Goal: Contribute content: Add original content to the website for others to see

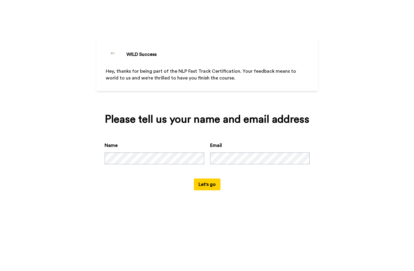
click at [209, 186] on button "Let's go" at bounding box center [207, 185] width 27 height 12
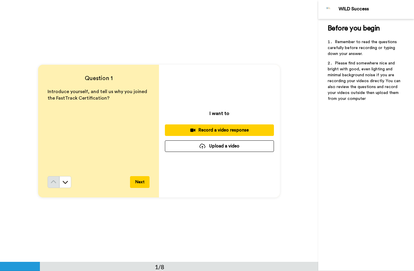
click at [218, 128] on div "Record a video response" at bounding box center [220, 130] width 100 height 6
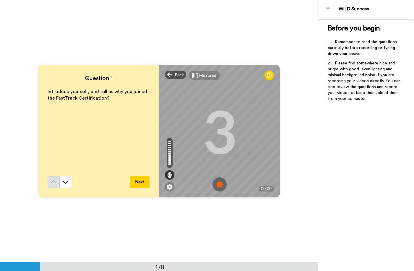
click at [101, 143] on div "Introduce yourself, and tell us why you joined the FastTrack Certification?" at bounding box center [99, 132] width 102 height 88
click at [220, 183] on img at bounding box center [220, 184] width 14 height 14
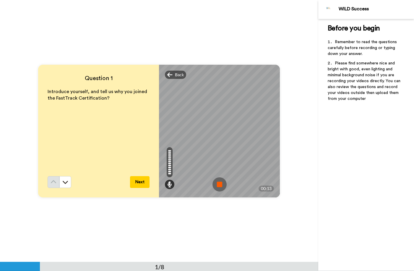
click at [220, 183] on img at bounding box center [220, 184] width 14 height 14
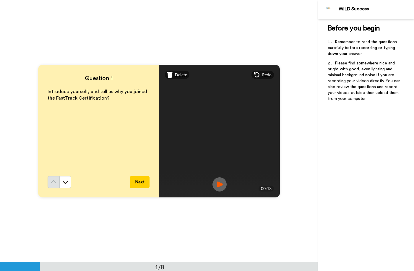
click at [142, 185] on button "Next" at bounding box center [140, 182] width 20 height 12
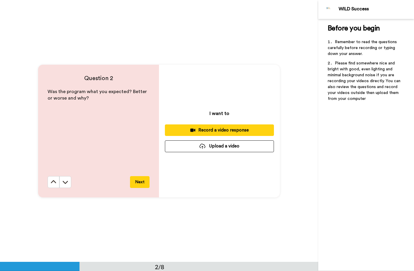
scroll to position [262, 0]
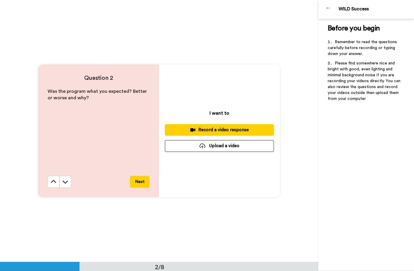
click at [187, 130] on div "Record a video response" at bounding box center [220, 130] width 100 height 6
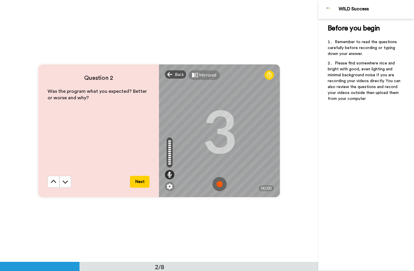
click at [220, 185] on img at bounding box center [220, 184] width 14 height 14
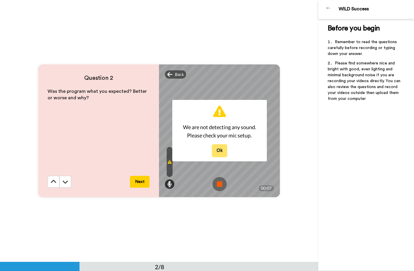
click at [219, 150] on button "Ok" at bounding box center [219, 150] width 15 height 13
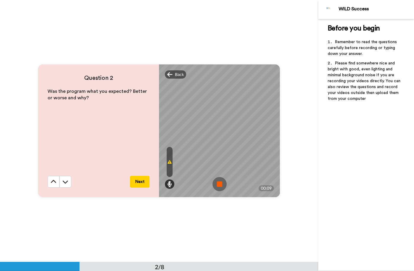
click at [219, 183] on img at bounding box center [220, 184] width 14 height 14
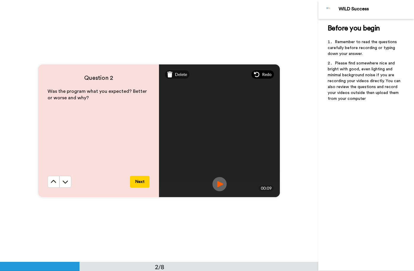
click at [263, 74] on span "Redo" at bounding box center [266, 75] width 9 height 6
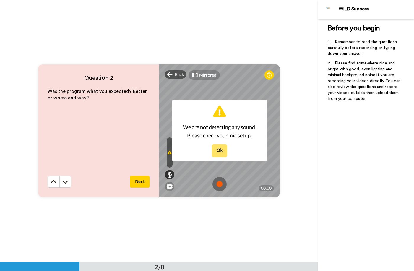
click at [222, 152] on button "Ok" at bounding box center [219, 150] width 15 height 13
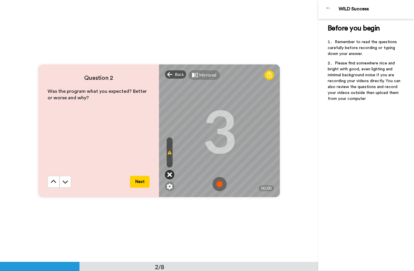
click at [170, 176] on icon at bounding box center [169, 175] width 5 height 6
click at [221, 181] on img at bounding box center [220, 184] width 14 height 14
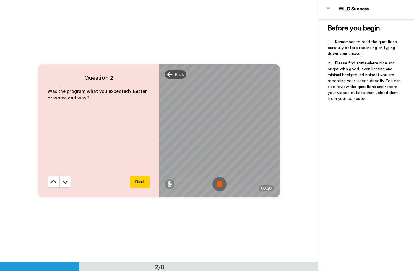
click at [220, 183] on img at bounding box center [220, 184] width 14 height 14
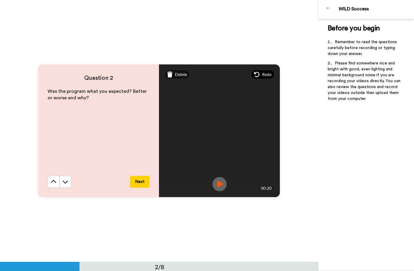
click at [261, 75] on div "Redo" at bounding box center [263, 74] width 22 height 8
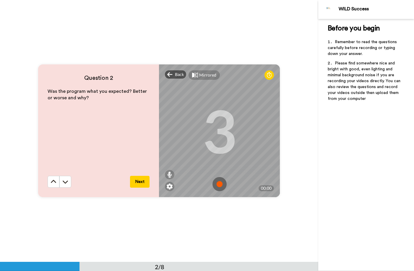
click at [219, 183] on img at bounding box center [220, 184] width 14 height 14
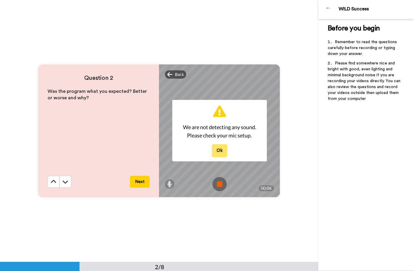
click at [219, 154] on button "Ok" at bounding box center [219, 150] width 15 height 13
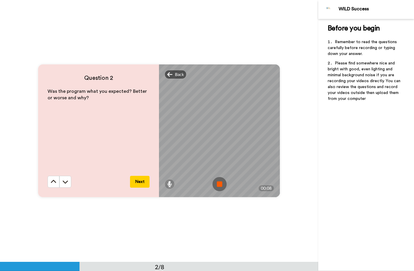
click at [220, 184] on img at bounding box center [220, 184] width 14 height 14
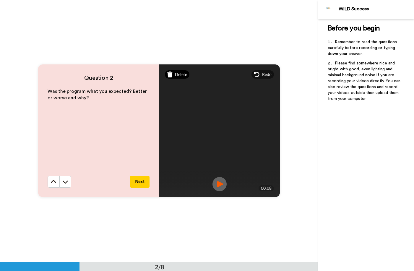
click at [178, 74] on span "Delete" at bounding box center [181, 75] width 12 height 6
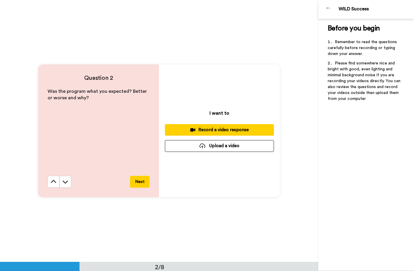
click at [224, 128] on div "Record a video response" at bounding box center [220, 130] width 100 height 6
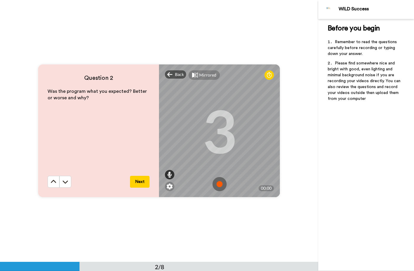
click at [168, 173] on icon at bounding box center [169, 175] width 5 height 6
click at [0, 0] on icon at bounding box center [0, 0] width 0 height 0
click at [171, 174] on icon at bounding box center [169, 175] width 5 height 6
click at [171, 187] on img at bounding box center [170, 187] width 6 height 6
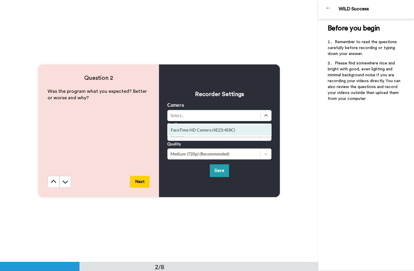
click at [202, 112] on div "Select..." at bounding box center [214, 115] width 93 height 7
click at [204, 132] on div "FaceTime HD Camera (4E23:4E8C)" at bounding box center [219, 130] width 104 height 11
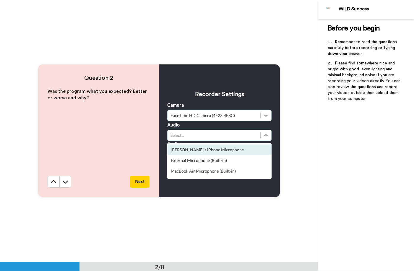
click at [204, 135] on div "Select..." at bounding box center [214, 136] width 87 height 6
click at [207, 150] on div "[PERSON_NAME]’s iPhone Microphone" at bounding box center [219, 150] width 104 height 11
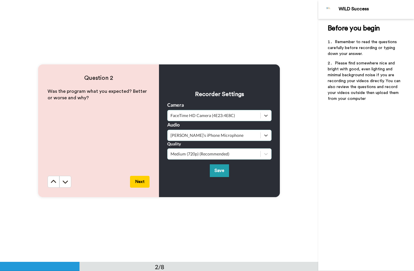
click at [209, 157] on div "Medium (720p) (Recommended)" at bounding box center [214, 154] width 93 height 7
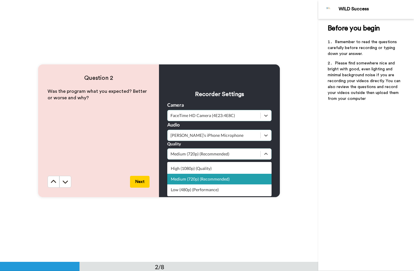
click at [213, 179] on div "Medium (720p) (Recommended)" at bounding box center [219, 179] width 104 height 11
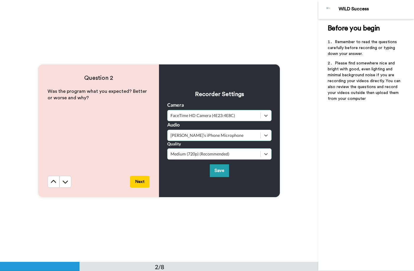
click at [209, 155] on div "Medium (720p) (Recommended)" at bounding box center [214, 154] width 87 height 6
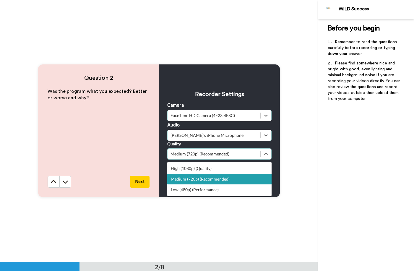
click at [214, 181] on div "Medium (720p) (Recommended)" at bounding box center [219, 179] width 104 height 11
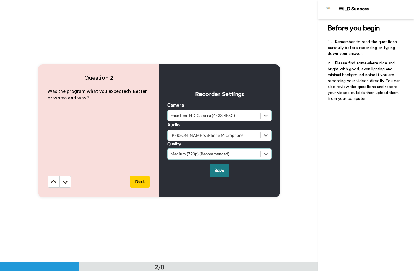
click at [221, 172] on button "Save" at bounding box center [219, 170] width 19 height 13
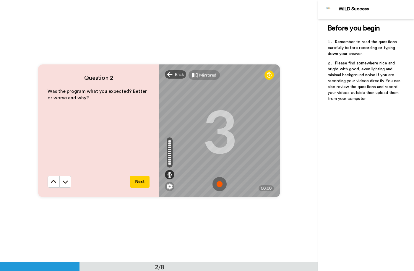
click at [222, 184] on img at bounding box center [220, 184] width 14 height 14
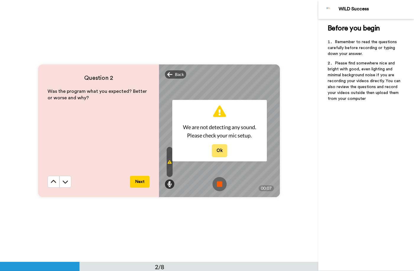
click at [219, 150] on button "Ok" at bounding box center [219, 150] width 15 height 13
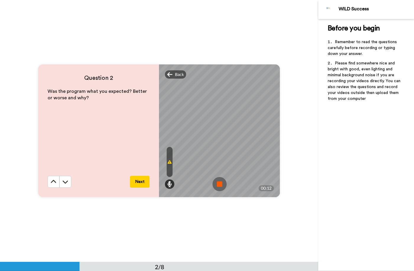
click at [218, 185] on img at bounding box center [220, 184] width 14 height 14
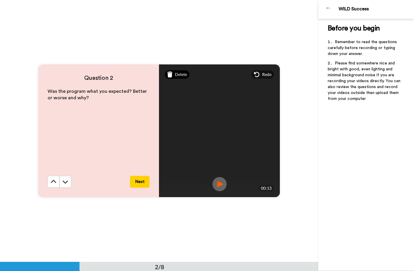
click at [177, 74] on span "Delete" at bounding box center [181, 75] width 12 height 6
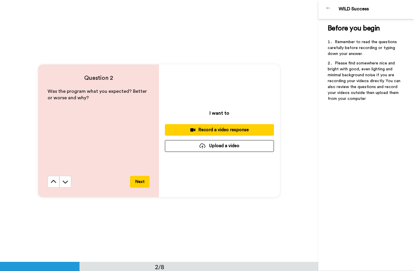
click at [202, 133] on div "Record a video response" at bounding box center [220, 130] width 100 height 6
